Goal: Check status: Check status

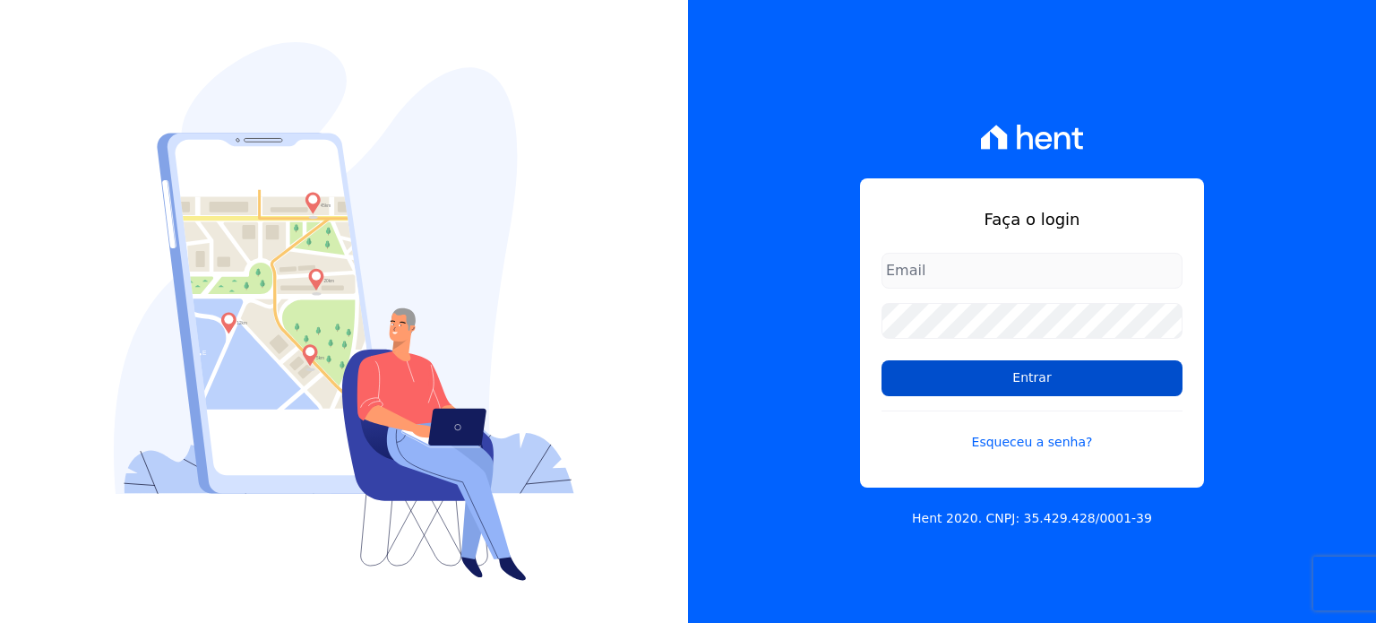
type input "contato@grupokaiser.com.br"
click at [1036, 374] on input "Entrar" at bounding box center [1031, 378] width 301 height 36
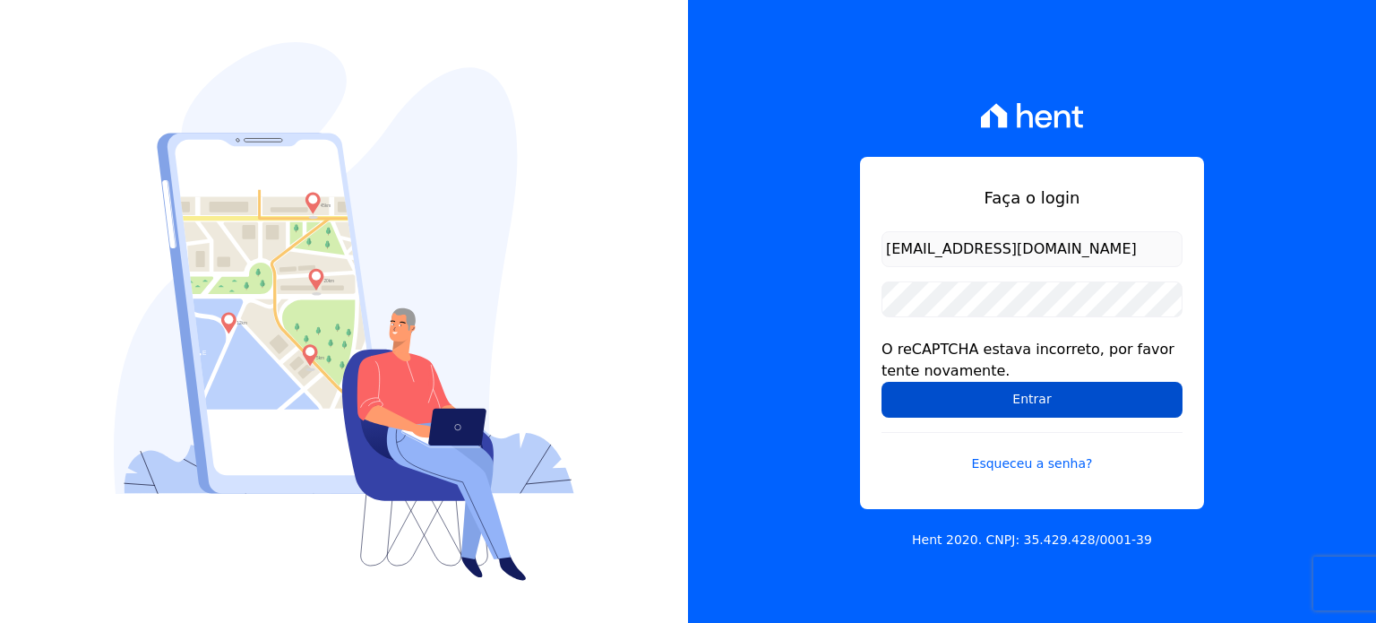
click at [1028, 382] on input "Entrar" at bounding box center [1031, 400] width 301 height 36
click at [1024, 402] on input "Entrar" at bounding box center [1031, 400] width 301 height 36
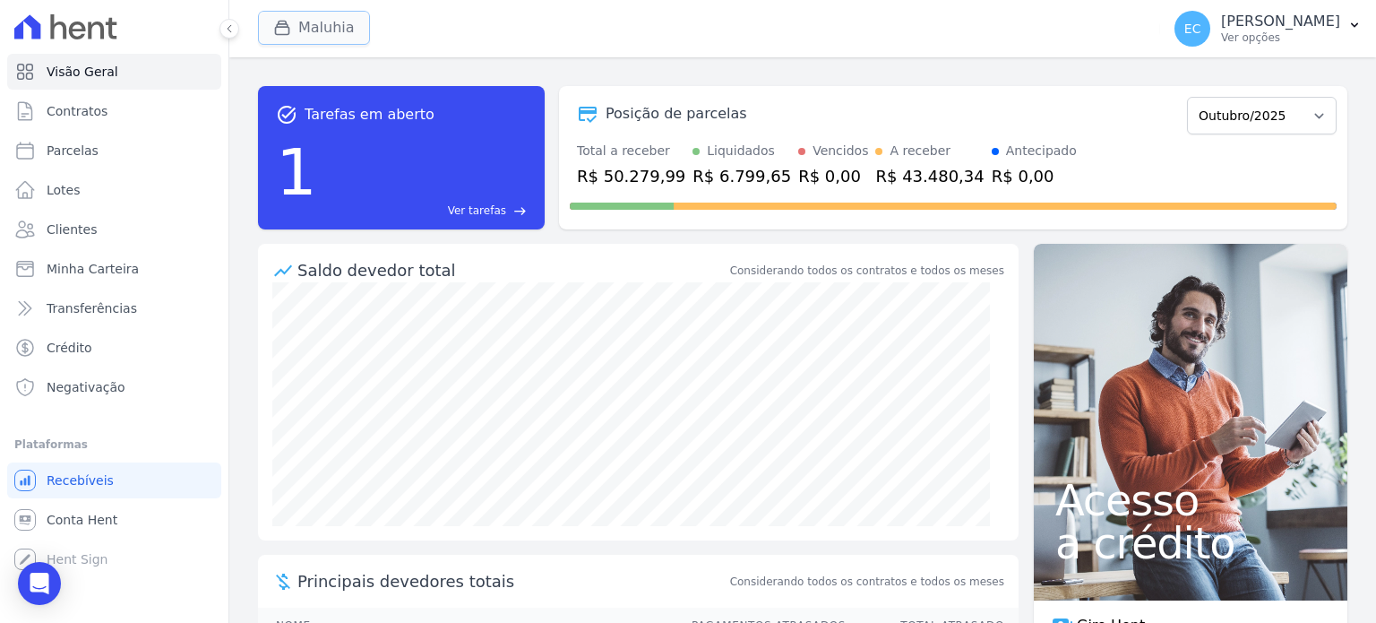
click at [286, 24] on icon "button" at bounding box center [282, 27] width 13 height 13
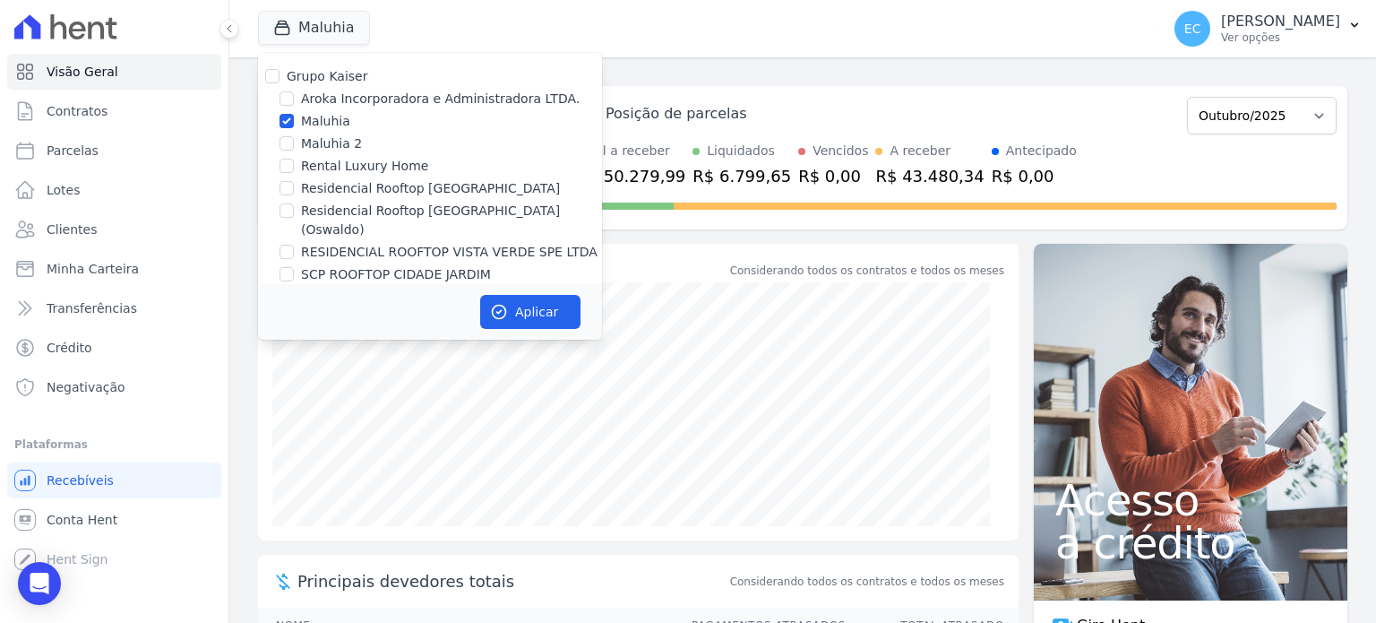
click at [308, 125] on label "Maluhia" at bounding box center [325, 121] width 49 height 19
click at [294, 125] on input "Maluhia" at bounding box center [286, 121] width 14 height 14
checkbox input "false"
click at [331, 162] on label "Rental Luxury Home" at bounding box center [364, 166] width 127 height 19
click at [294, 162] on input "Rental Luxury Home" at bounding box center [286, 166] width 14 height 14
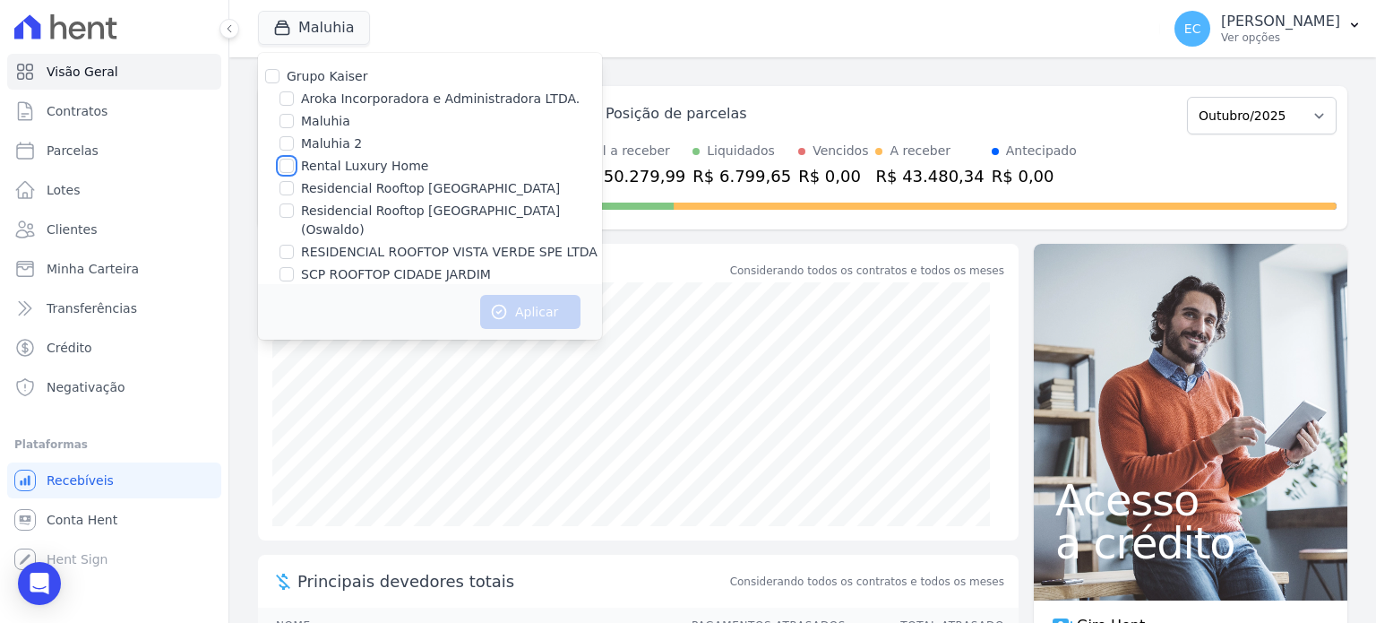
checkbox input "true"
click at [537, 314] on button "Aplicar" at bounding box center [530, 312] width 100 height 34
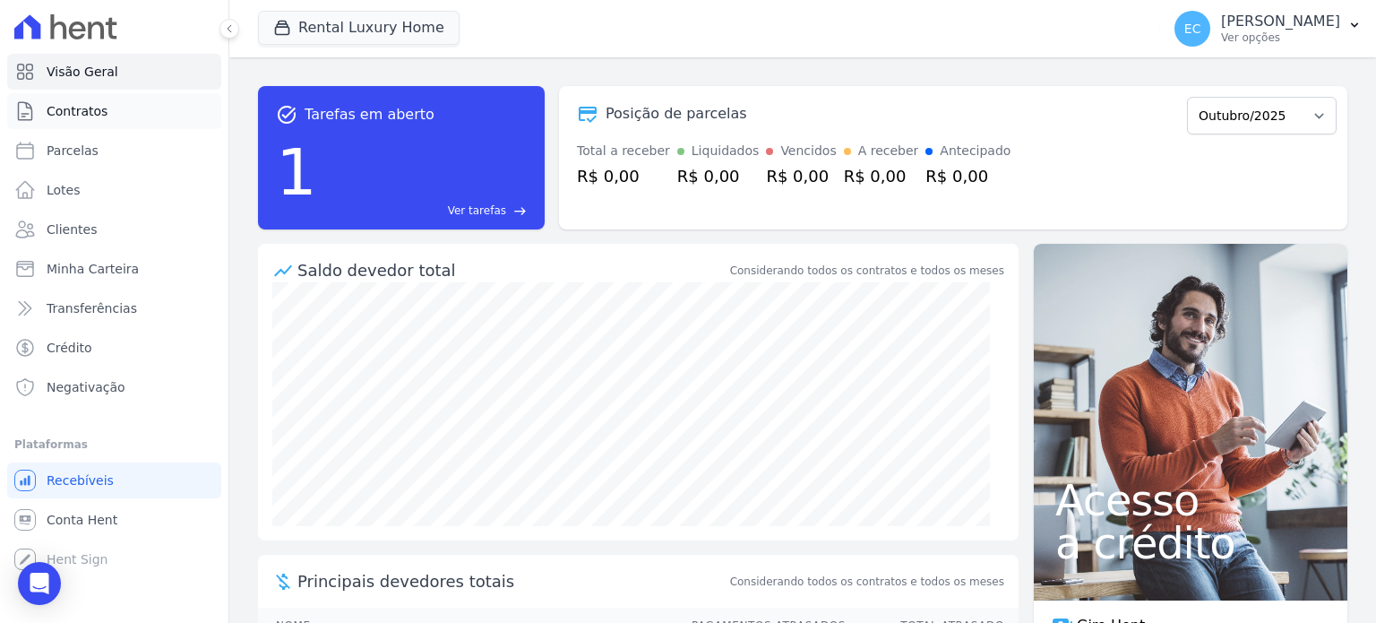
click at [67, 121] on link "Contratos" at bounding box center [114, 111] width 214 height 36
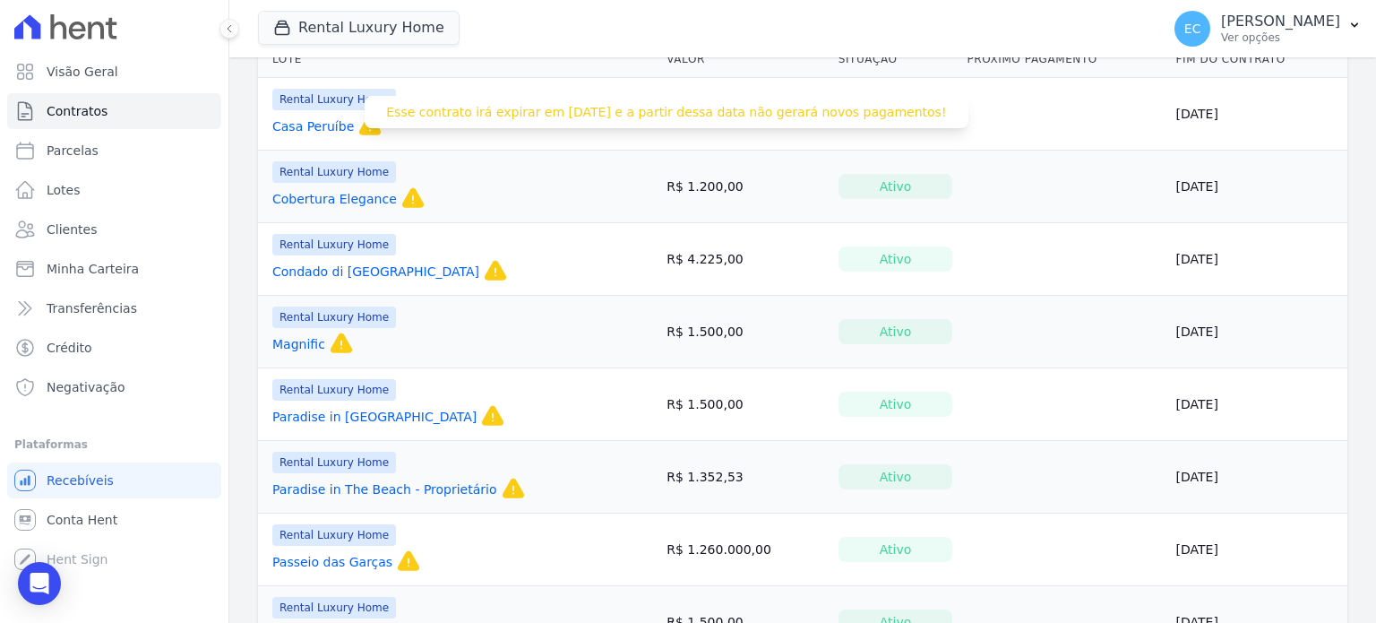
scroll to position [405, 0]
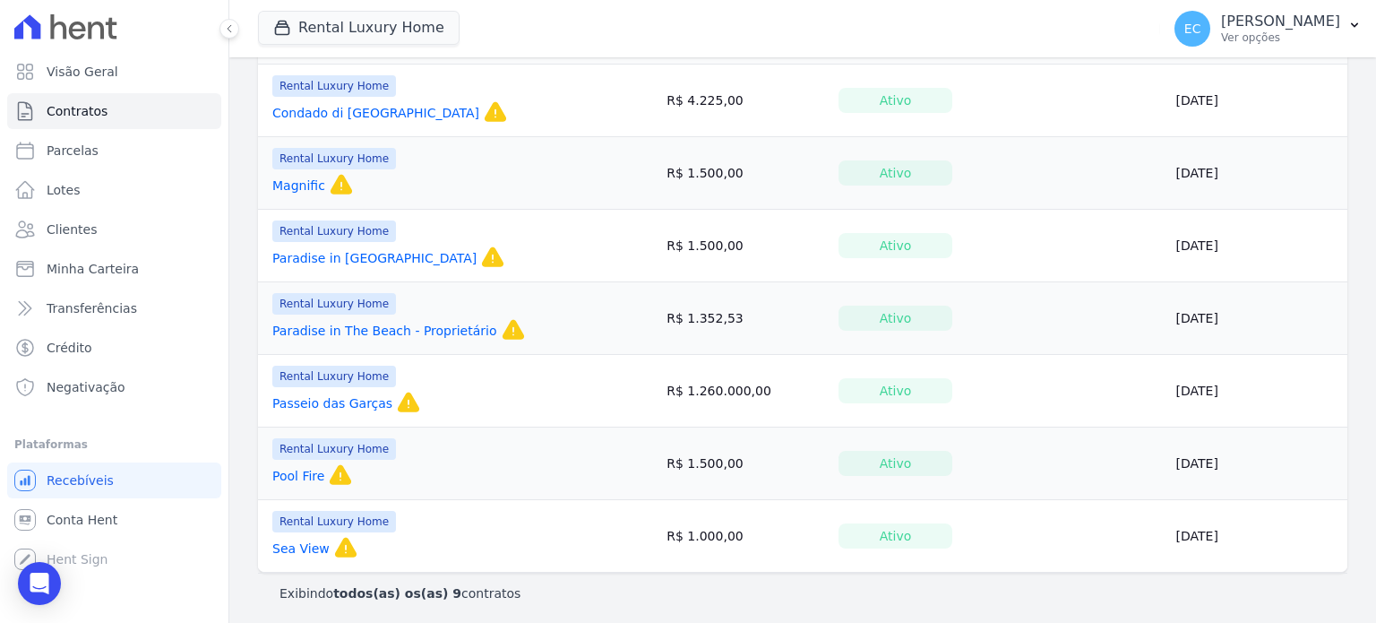
click at [297, 182] on link "Magnific" at bounding box center [298, 185] width 53 height 18
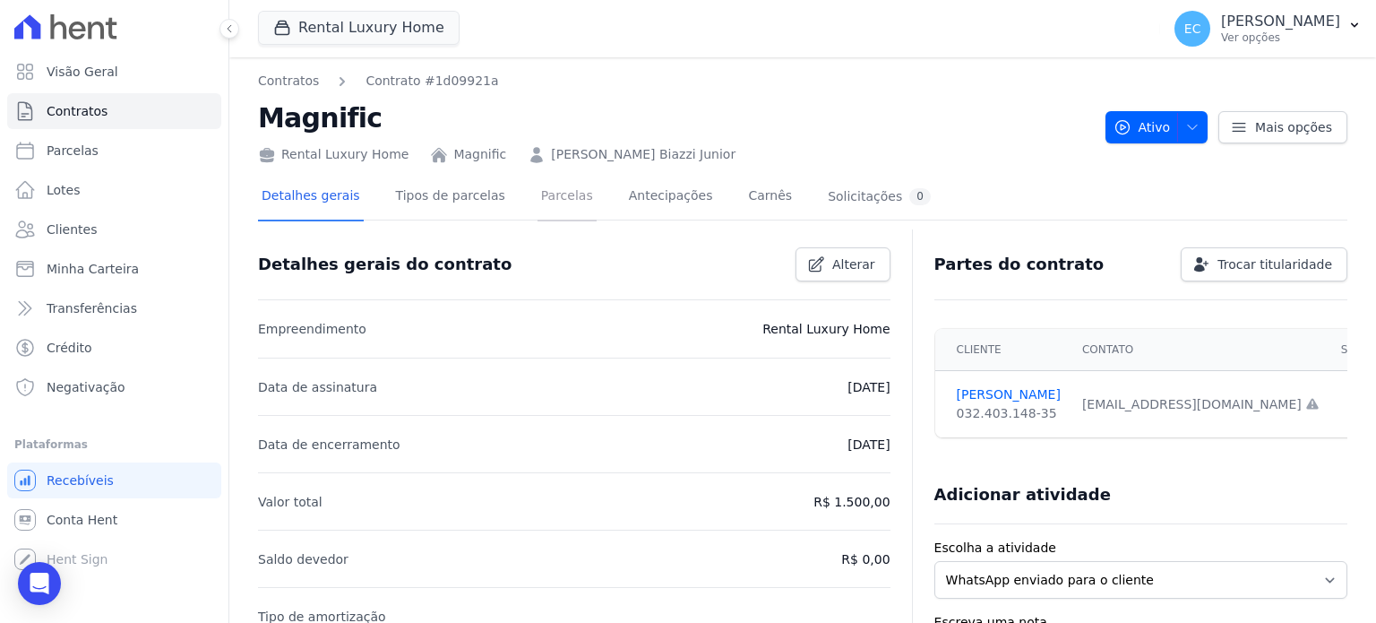
click at [554, 210] on link "Parcelas" at bounding box center [566, 197] width 59 height 47
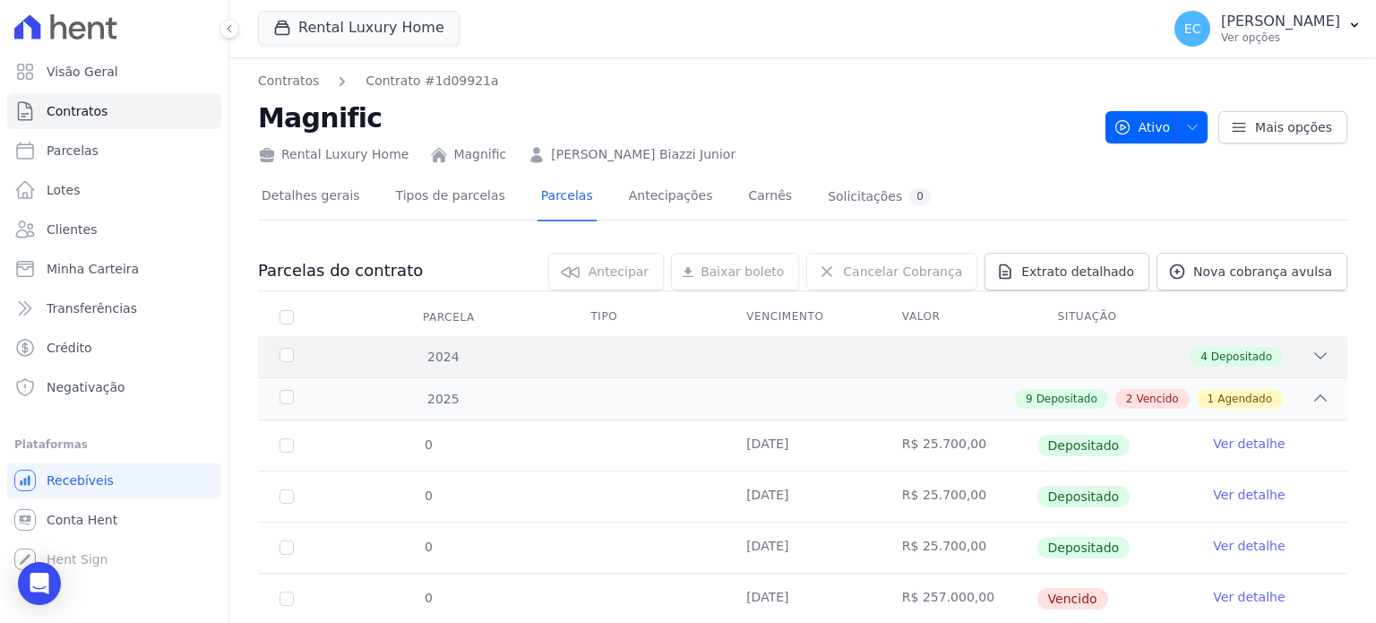
click at [355, 354] on div "2024" at bounding box center [324, 357] width 96 height 19
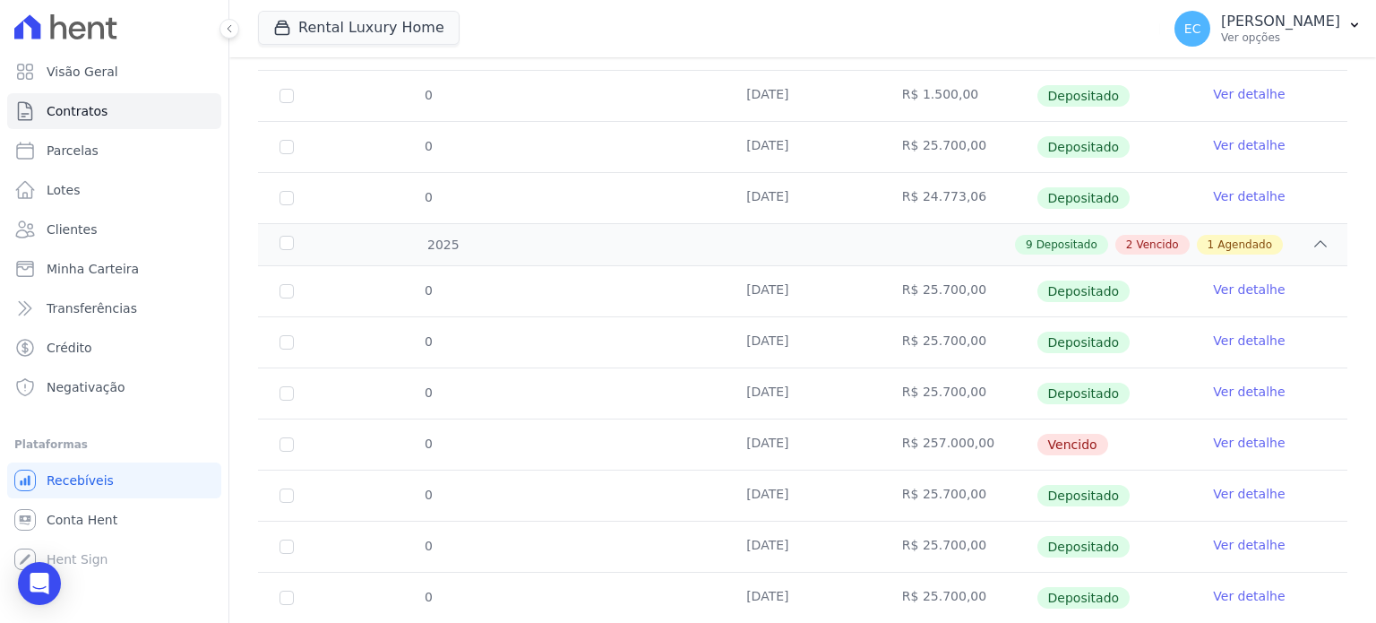
scroll to position [179, 0]
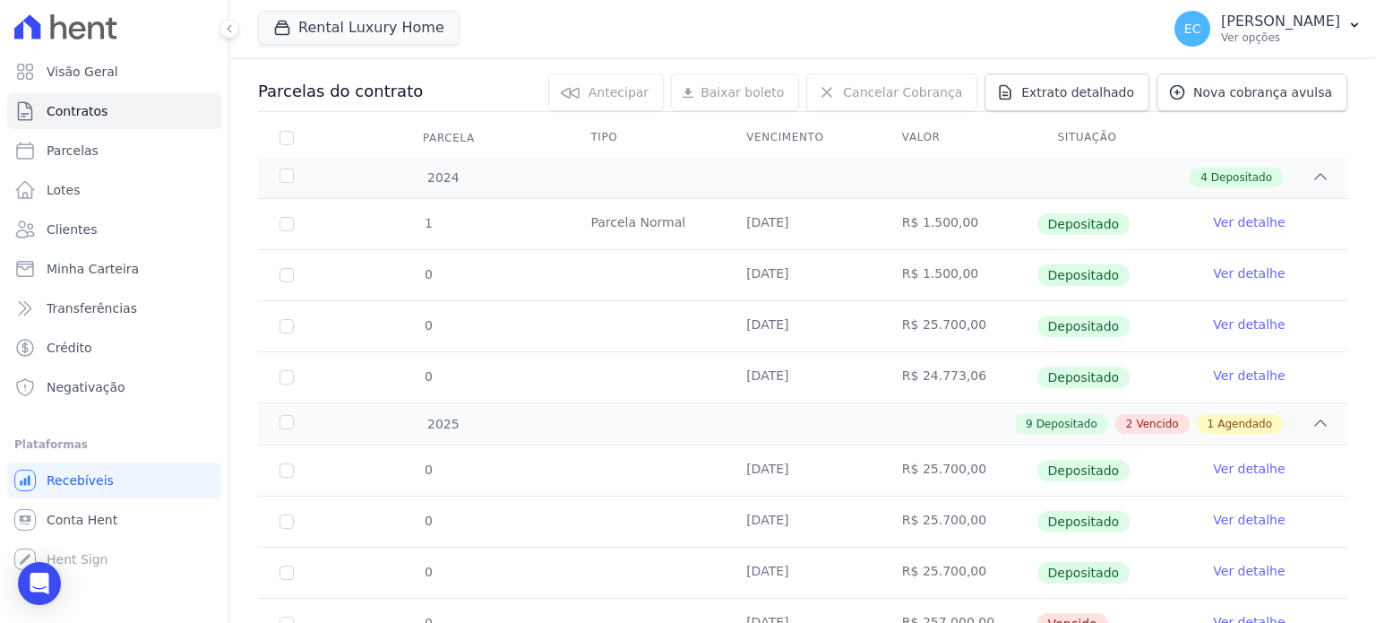
drag, startPoint x: 729, startPoint y: 339, endPoint x: 952, endPoint y: 333, distance: 223.1
click at [952, 333] on tr "0 27/11/2024 R$ 25.700,00 Depositado Ver detalhe" at bounding box center [802, 325] width 1089 height 51
click at [952, 333] on td "R$ 25.700,00" at bounding box center [959, 326] width 156 height 50
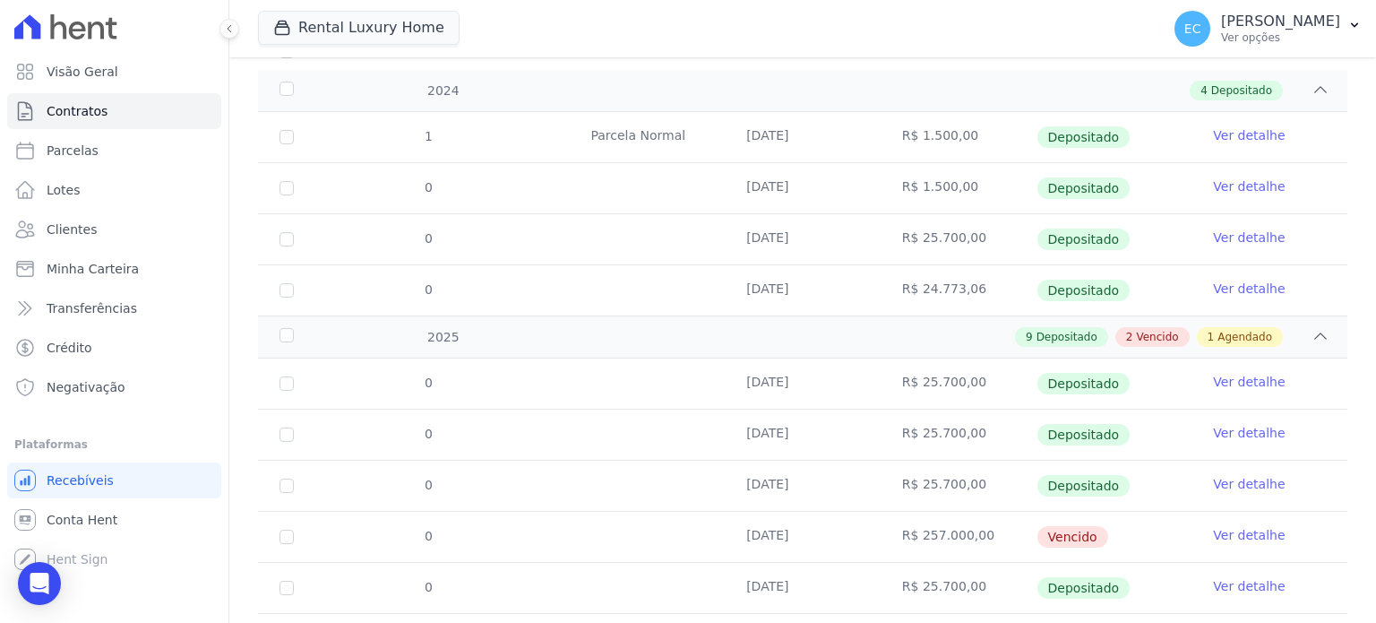
scroll to position [269, 0]
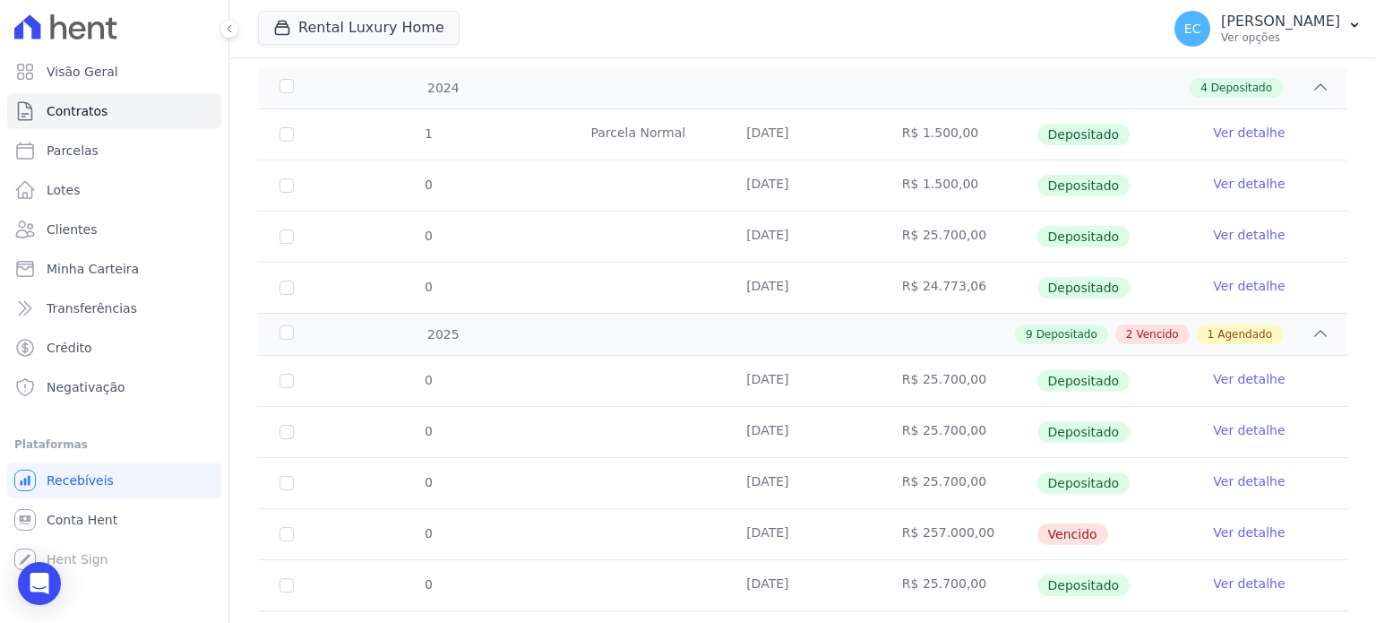
click at [947, 229] on td "R$ 25.700,00" at bounding box center [959, 236] width 156 height 50
click at [933, 275] on td "R$ 24.773,06" at bounding box center [959, 287] width 156 height 50
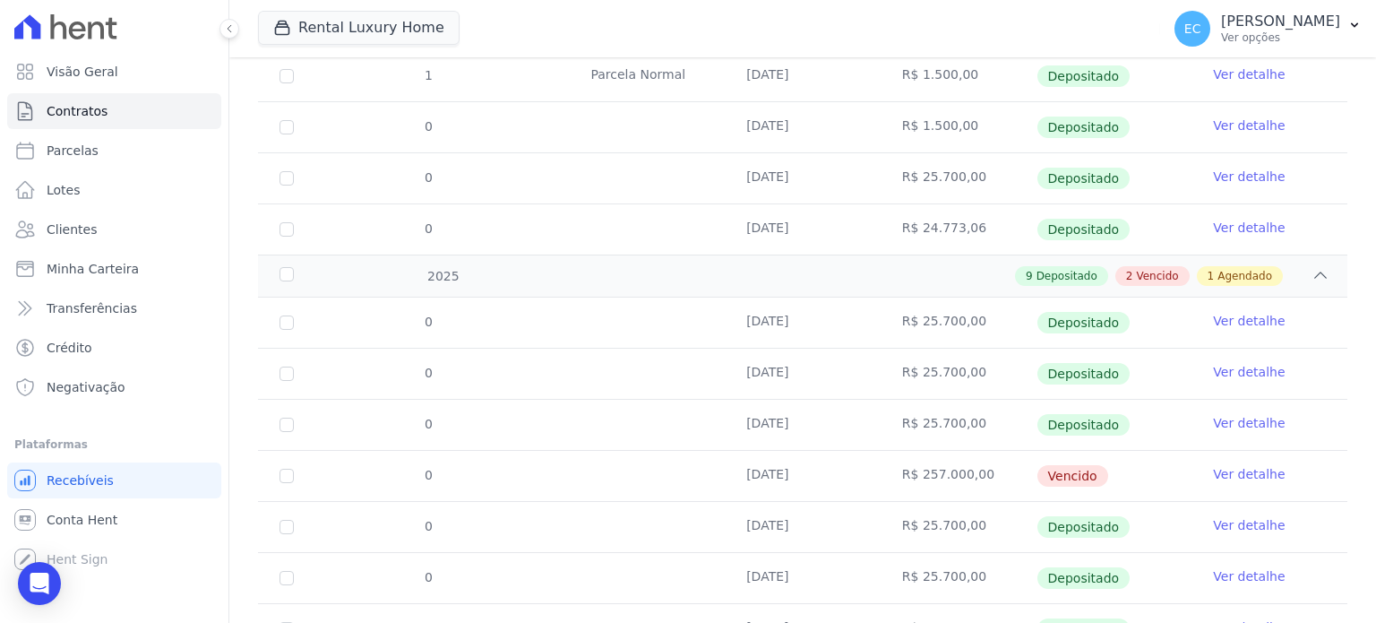
scroll to position [358, 0]
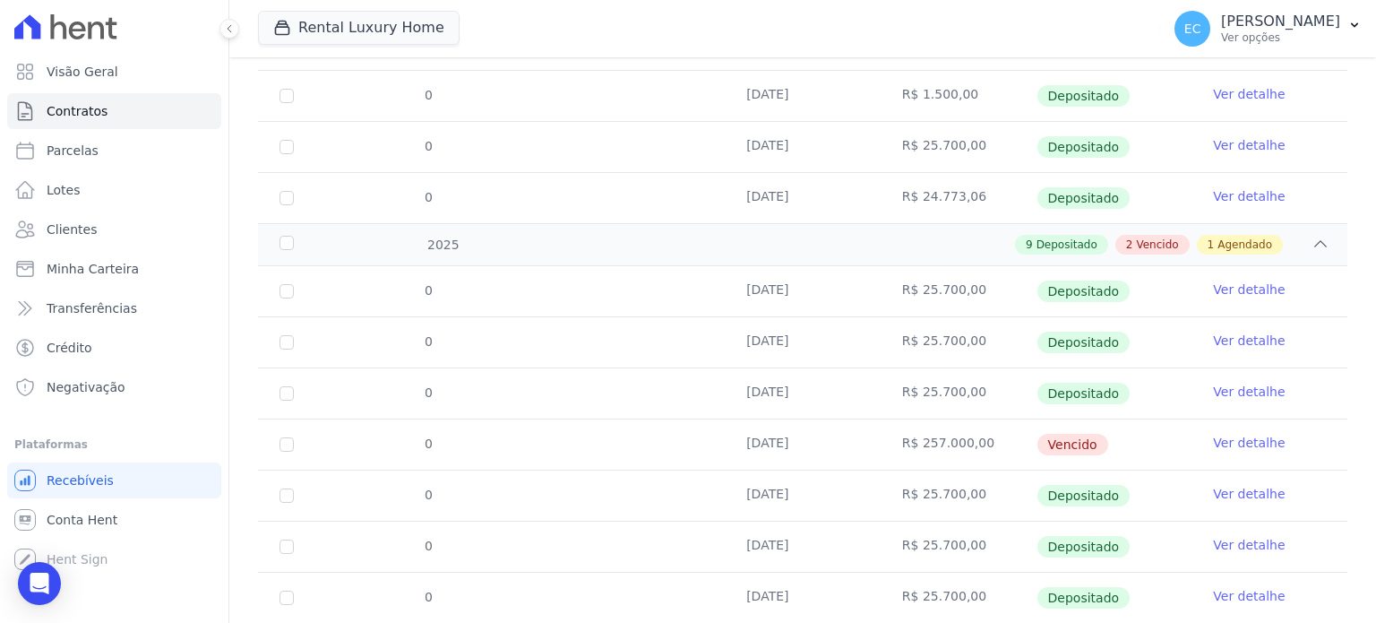
click at [946, 293] on td "R$ 25.700,00" at bounding box center [959, 291] width 156 height 50
click at [942, 348] on td "R$ 25.700,00" at bounding box center [959, 342] width 156 height 50
click at [939, 400] on td "R$ 25.700,00" at bounding box center [959, 393] width 156 height 50
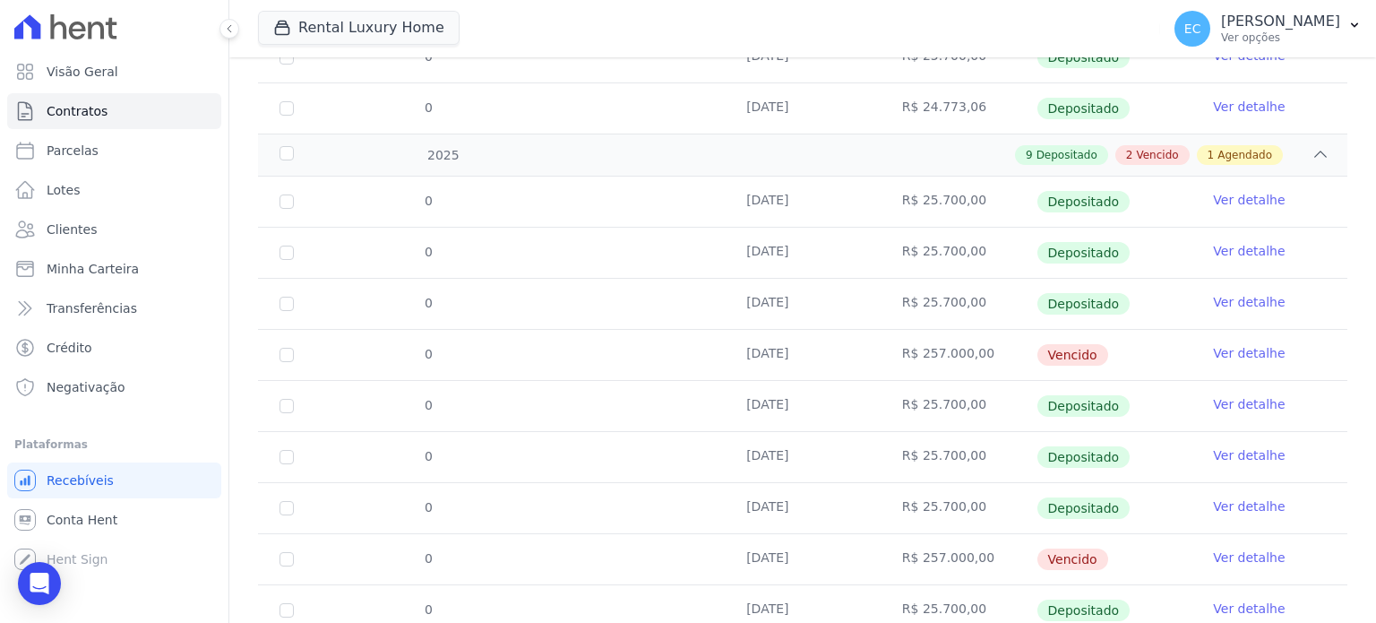
click at [942, 408] on td "R$ 25.700,00" at bounding box center [959, 406] width 156 height 50
click at [946, 460] on td "R$ 25.700,00" at bounding box center [959, 457] width 156 height 50
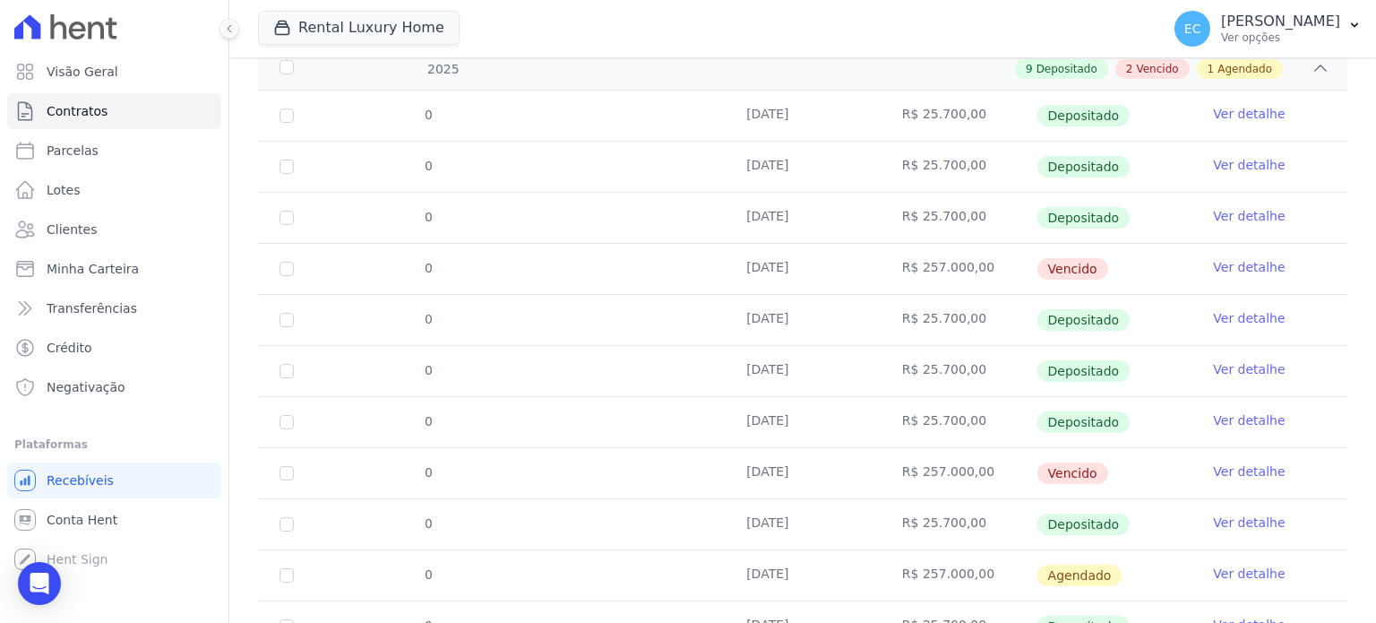
scroll to position [537, 0]
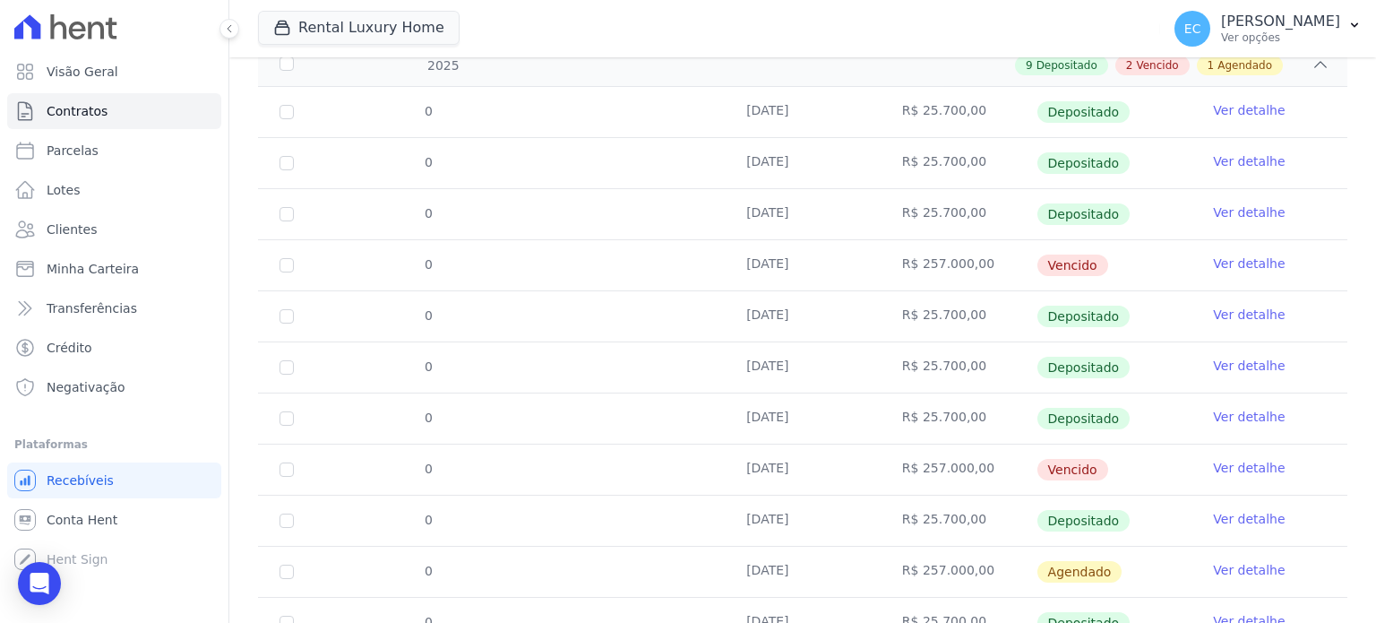
drag, startPoint x: 950, startPoint y: 406, endPoint x: 950, endPoint y: 425, distance: 19.7
click at [950, 411] on td "R$ 25.700,00" at bounding box center [959, 418] width 156 height 50
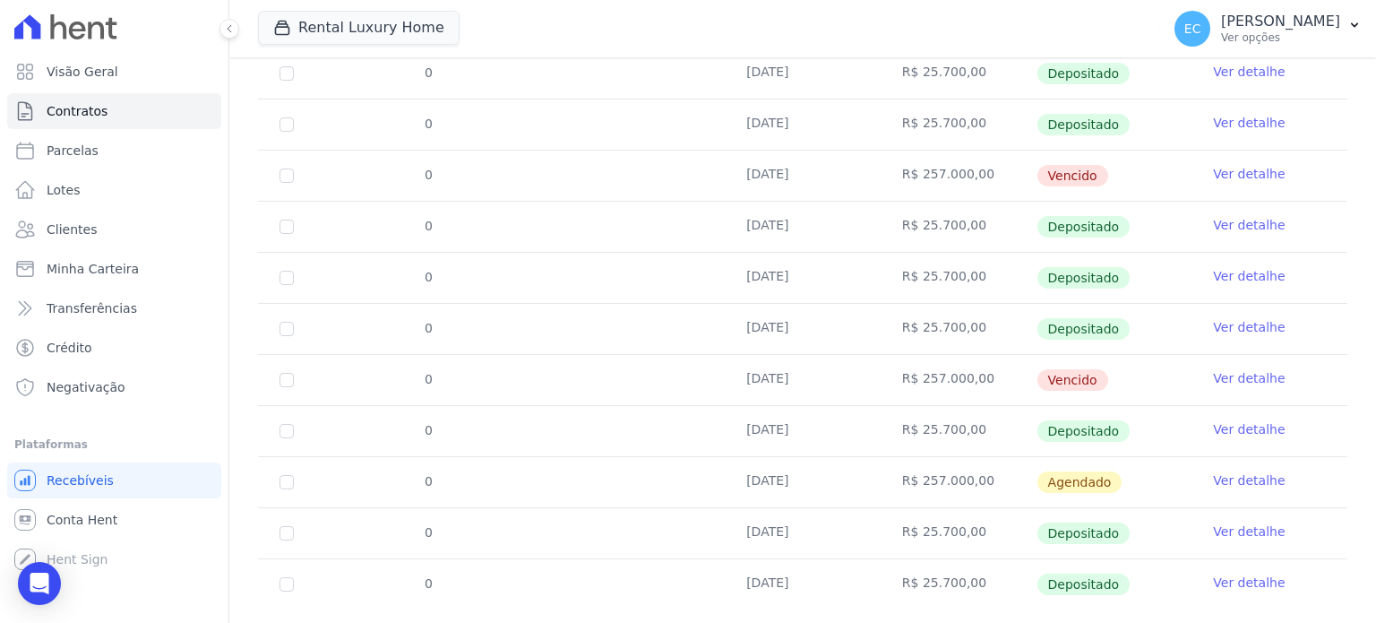
click at [948, 423] on td "R$ 25.700,00" at bounding box center [959, 431] width 156 height 50
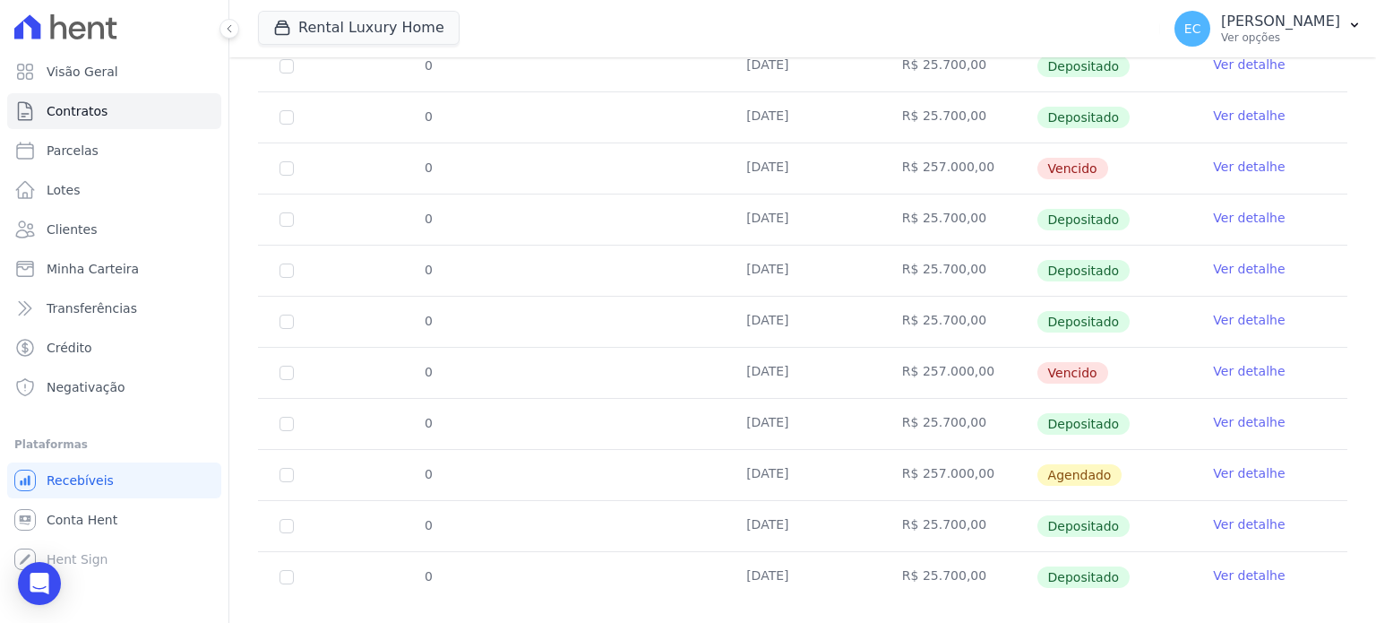
scroll to position [663, 0]
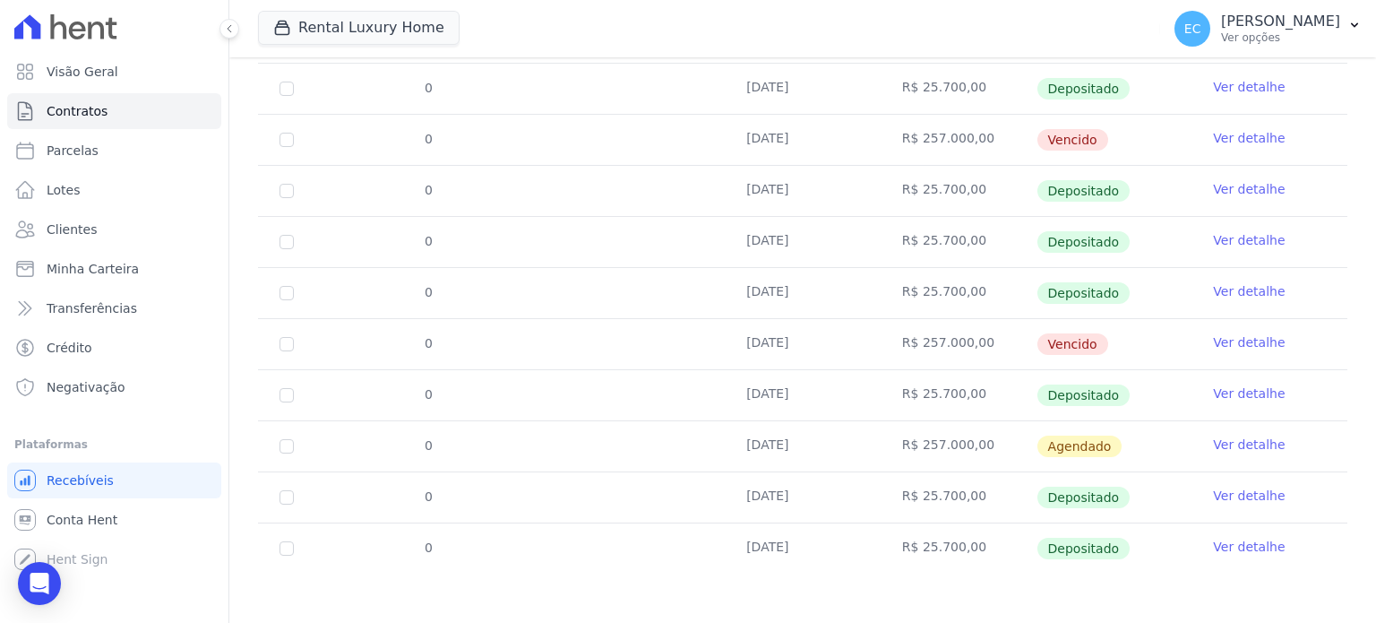
click at [968, 480] on td "R$ 25.700,00" at bounding box center [959, 497] width 156 height 50
click at [967, 541] on td "R$ 25.700,00" at bounding box center [959, 548] width 156 height 50
click at [941, 580] on div "Parcelas do contrato 0 selecionada(s) Antecipar Antecipar Renegociar Baixar bol…" at bounding box center [802, 81] width 1089 height 1019
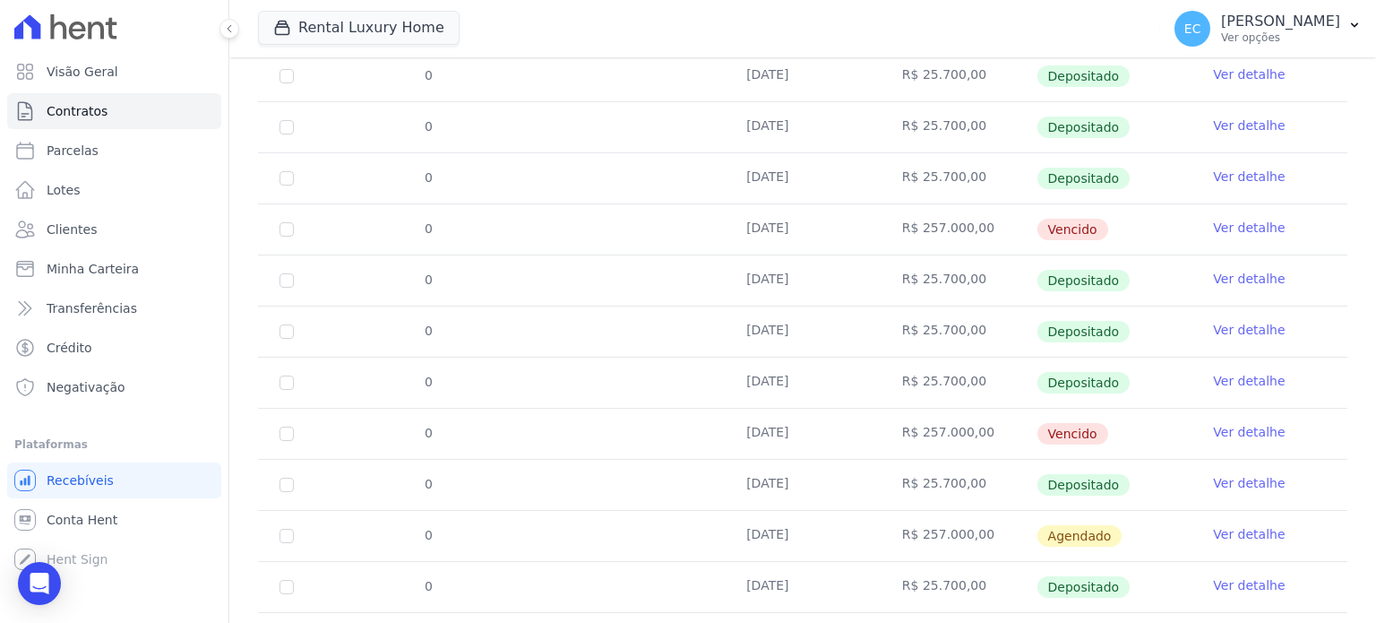
scroll to position [36, 0]
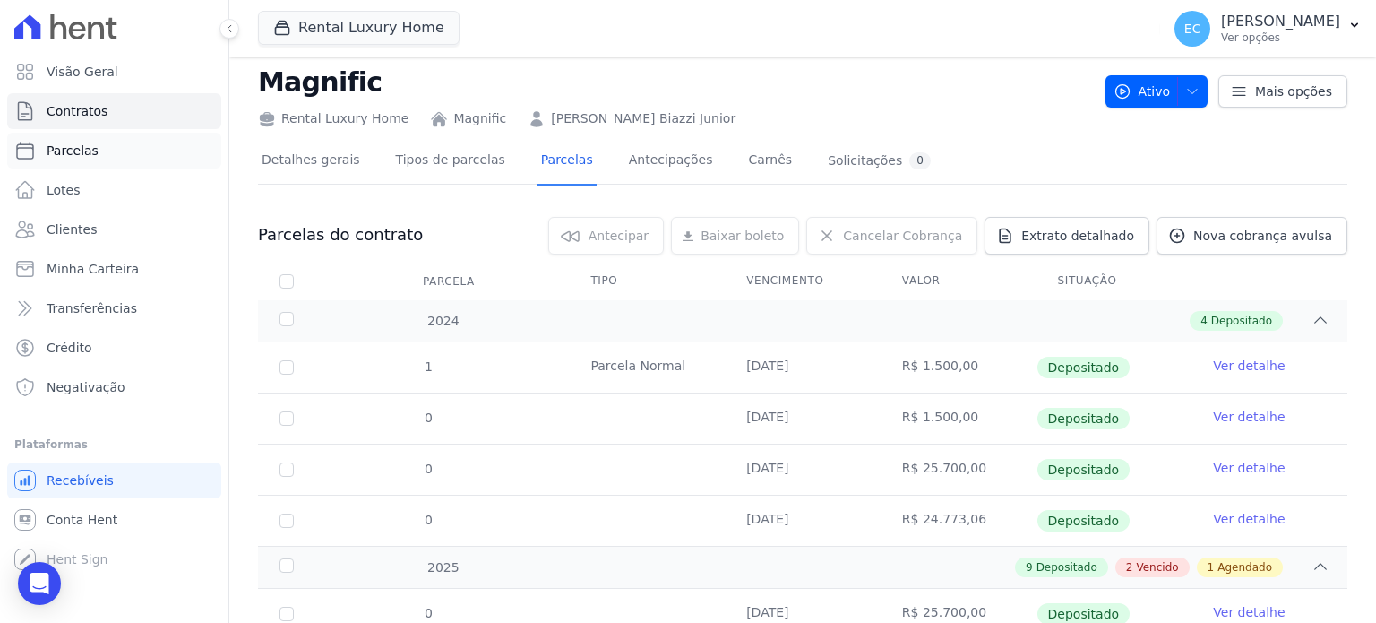
click at [91, 158] on span "Parcelas" at bounding box center [73, 151] width 52 height 18
select select
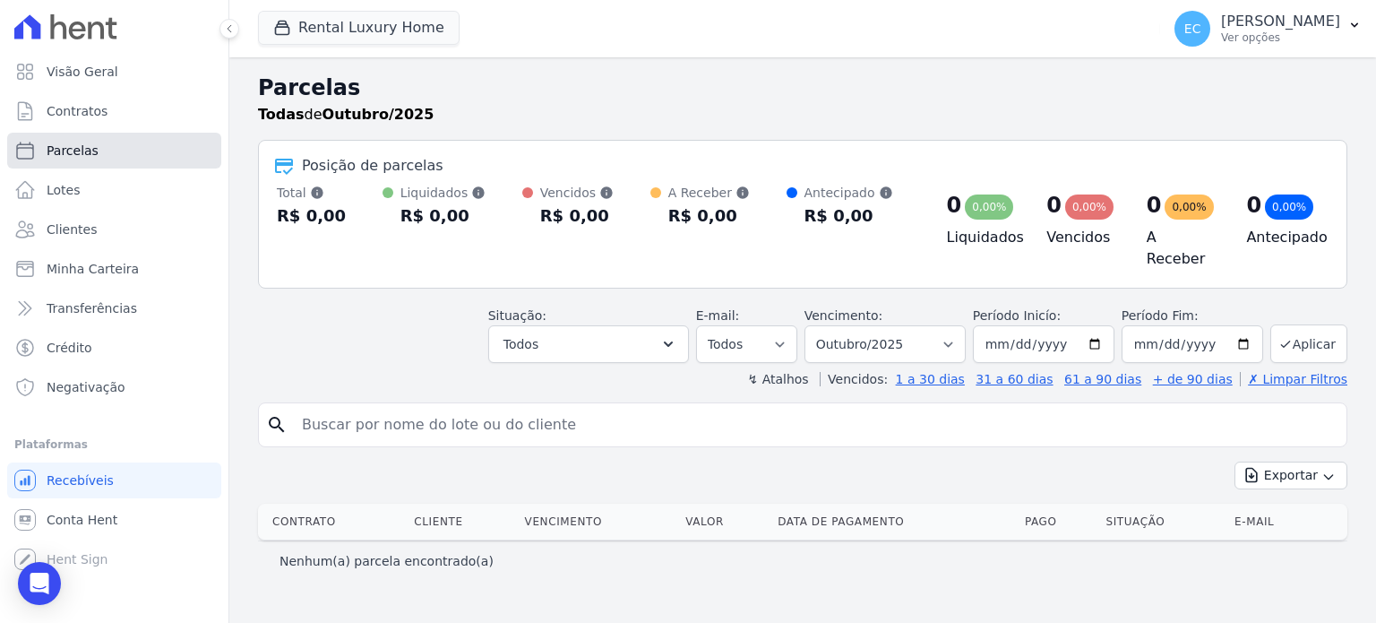
click at [75, 158] on span "Parcelas" at bounding box center [73, 151] width 52 height 18
click at [83, 160] on link "Parcelas" at bounding box center [114, 151] width 214 height 36
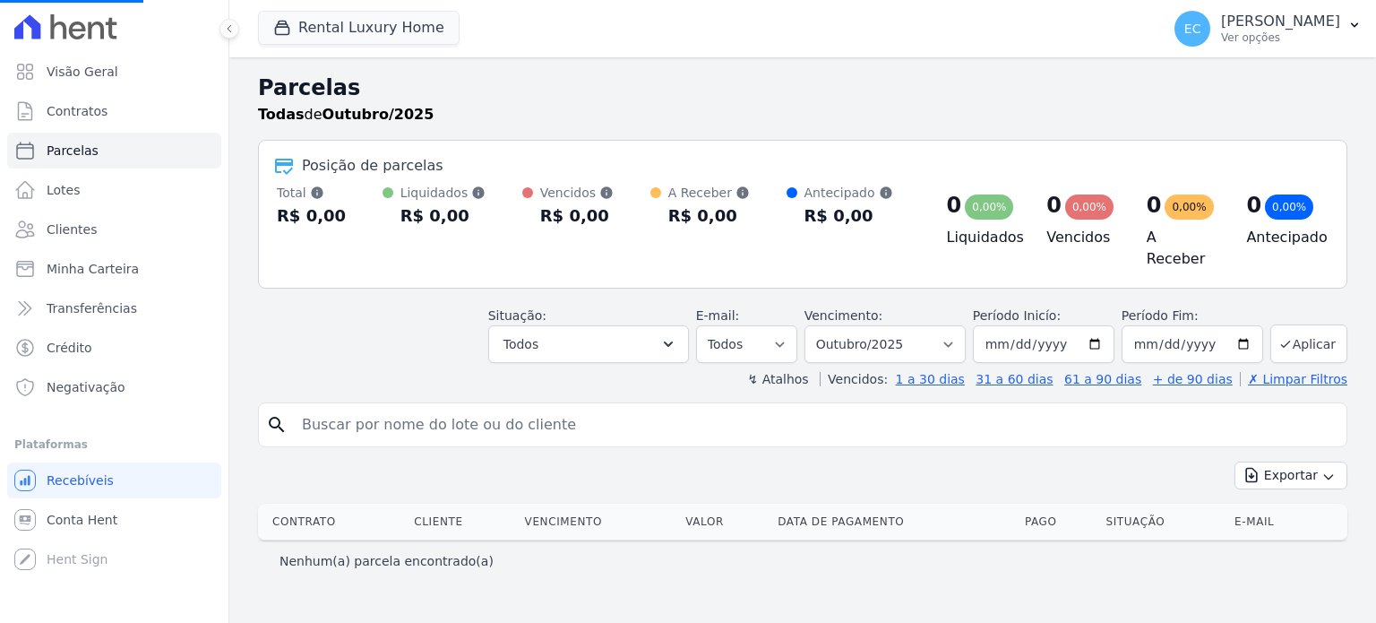
select select
